Goal: Navigation & Orientation: Find specific page/section

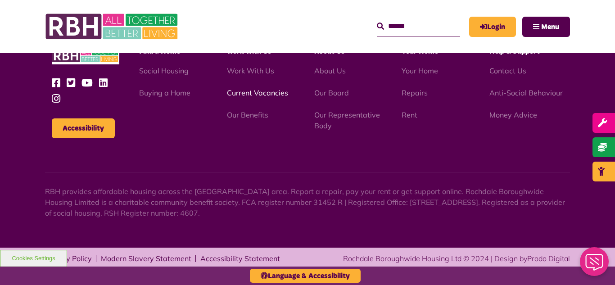
scroll to position [981, 0]
click at [262, 92] on link "Current Vacancies" at bounding box center [257, 92] width 61 height 9
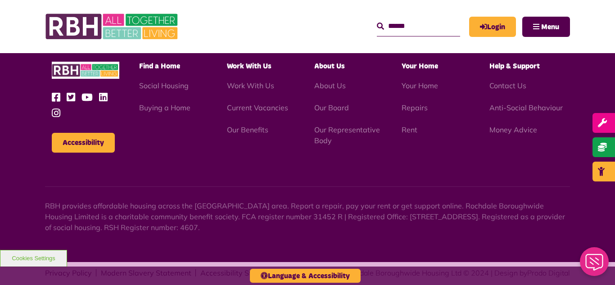
scroll to position [1489, 0]
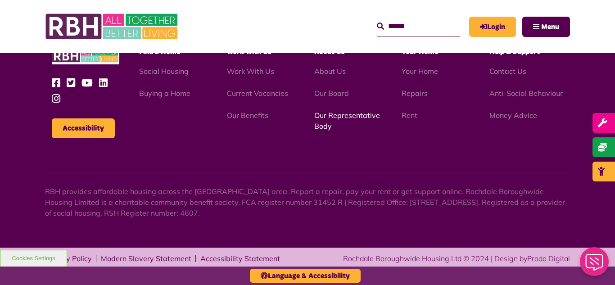
click at [338, 116] on link "Our Representative Body" at bounding box center [347, 121] width 66 height 20
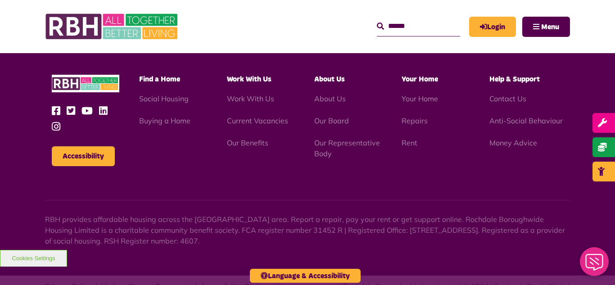
scroll to position [2615, 0]
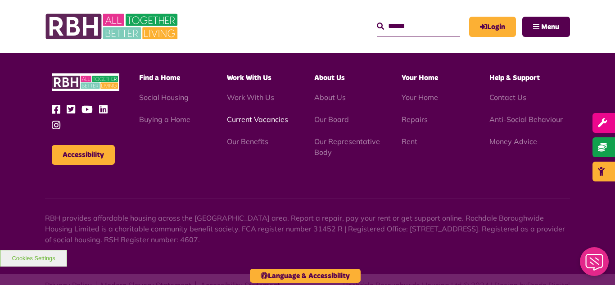
click at [248, 115] on link "Current Vacancies" at bounding box center [257, 119] width 61 height 9
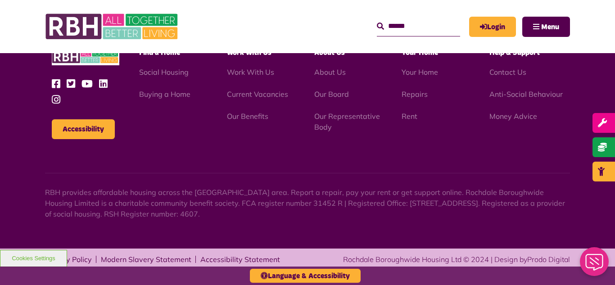
scroll to position [1489, 0]
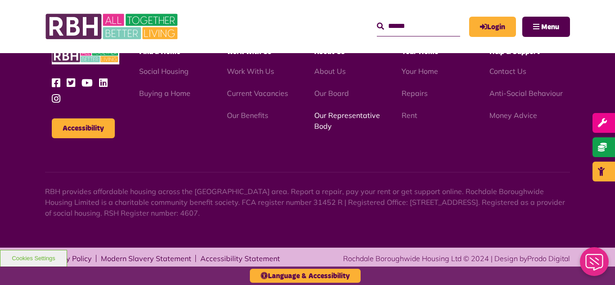
click at [341, 114] on link "Our Representative Body" at bounding box center [347, 121] width 66 height 20
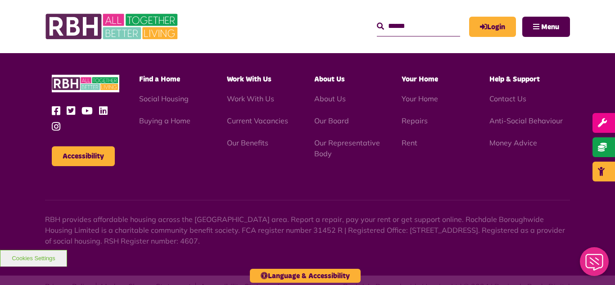
scroll to position [2615, 0]
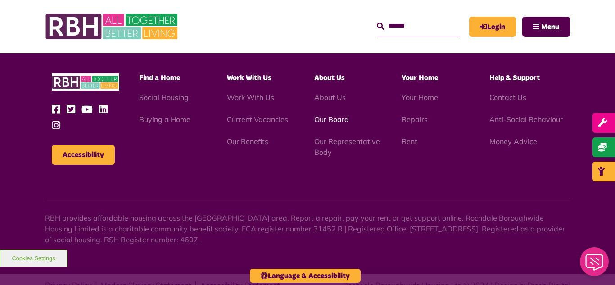
click at [336, 115] on link "Our Board" at bounding box center [331, 119] width 35 height 9
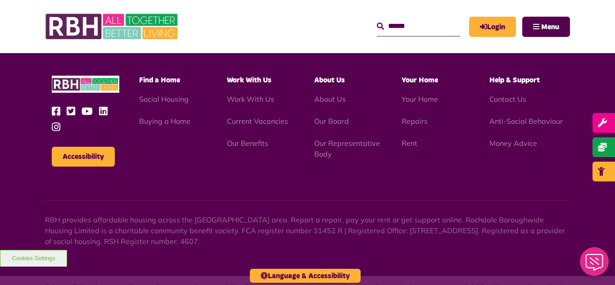
scroll to position [2366, 0]
click at [264, 116] on link "Current Vacancies" at bounding box center [257, 120] width 61 height 9
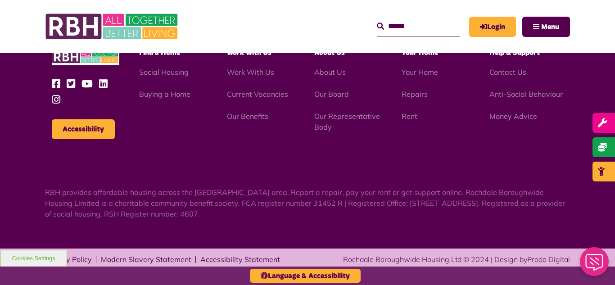
scroll to position [1489, 0]
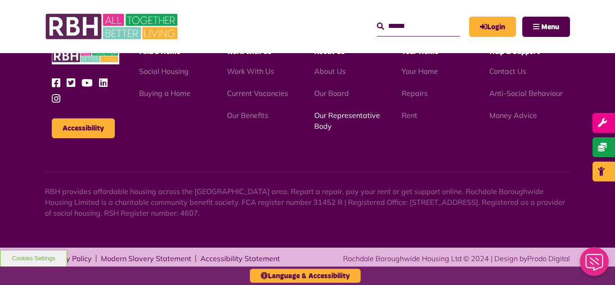
click at [337, 117] on link "Our Representative Body" at bounding box center [347, 121] width 66 height 20
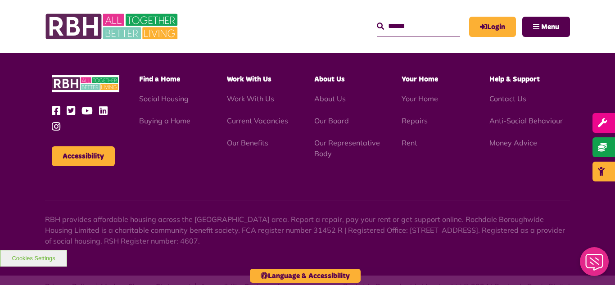
scroll to position [2615, 0]
